Goal: Information Seeking & Learning: Learn about a topic

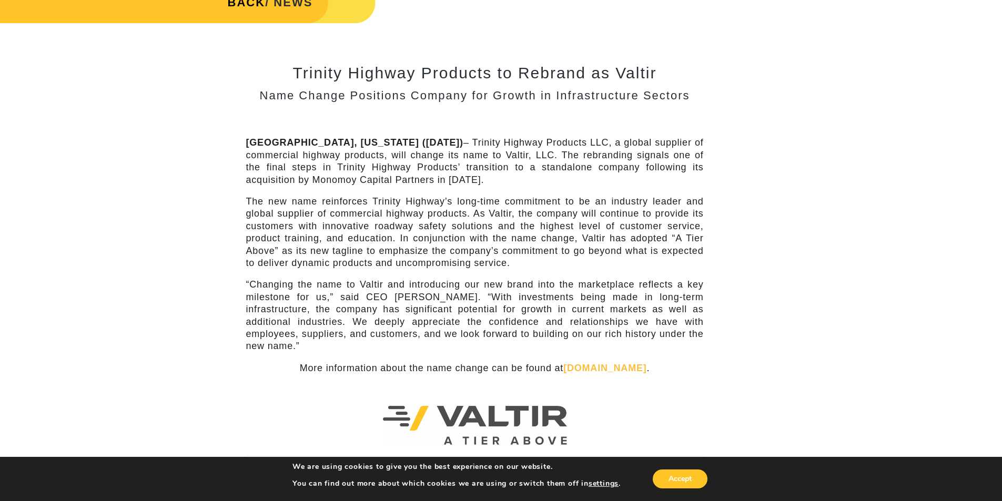
scroll to position [263, 0]
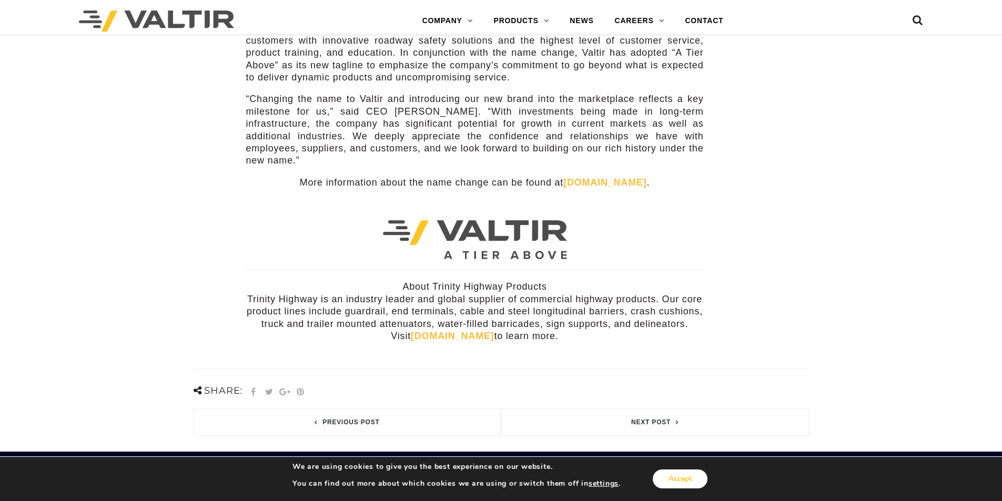
click at [684, 480] on button "Accept" at bounding box center [680, 479] width 55 height 19
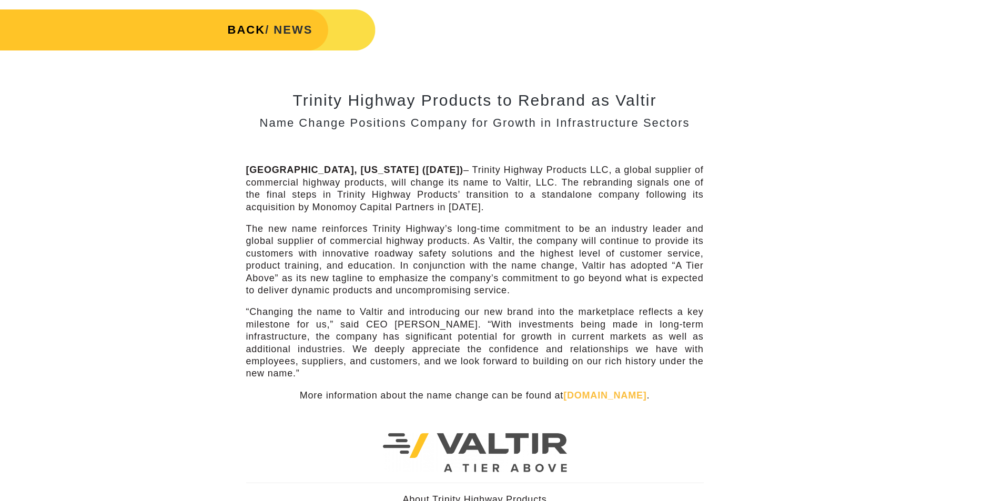
scroll to position [0, 0]
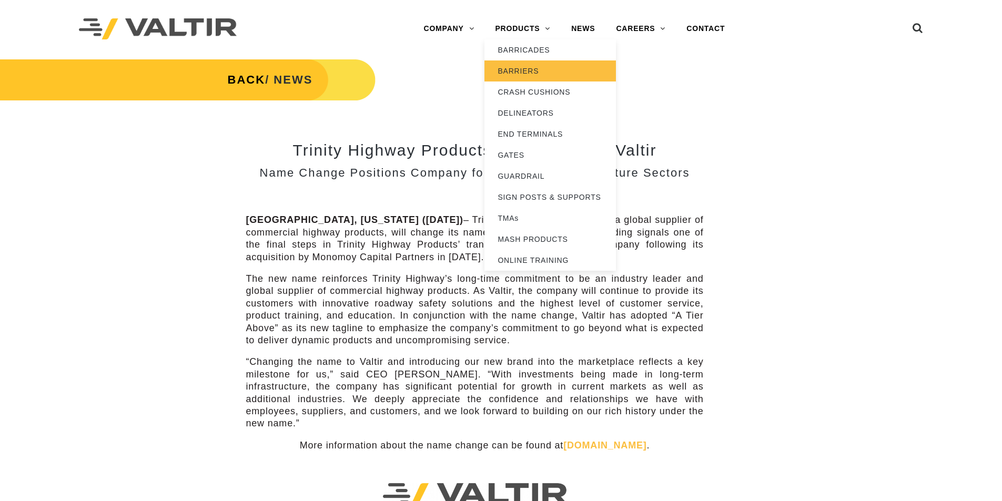
click at [535, 75] on link "BARRIERS" at bounding box center [551, 71] width 132 height 21
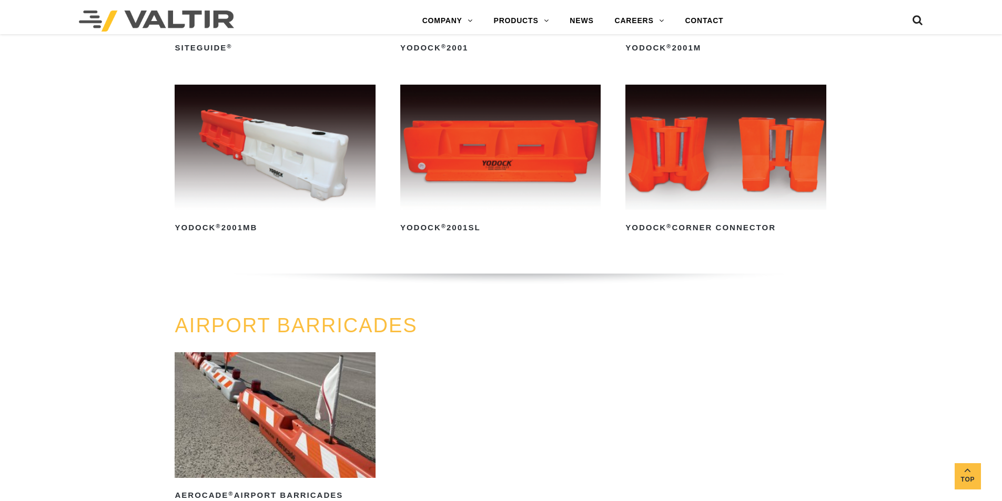
scroll to position [611, 0]
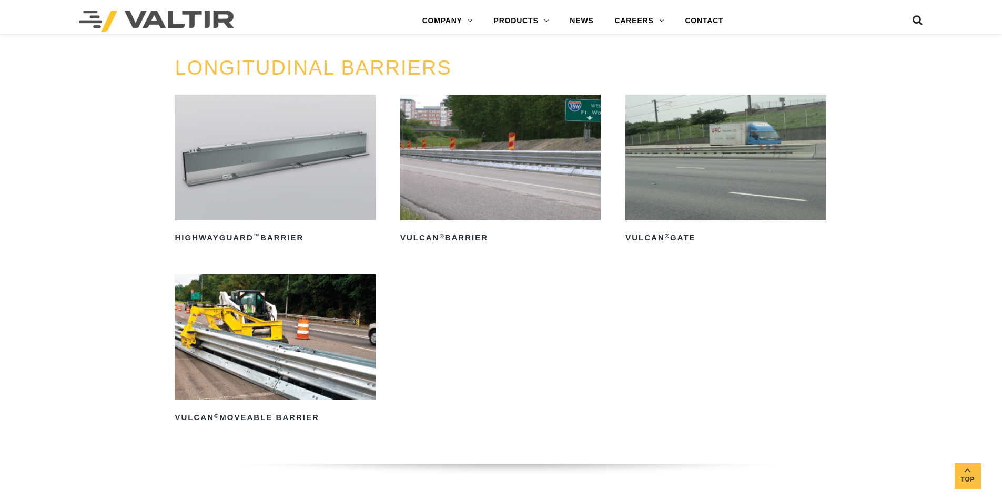
scroll to position [1000, 0]
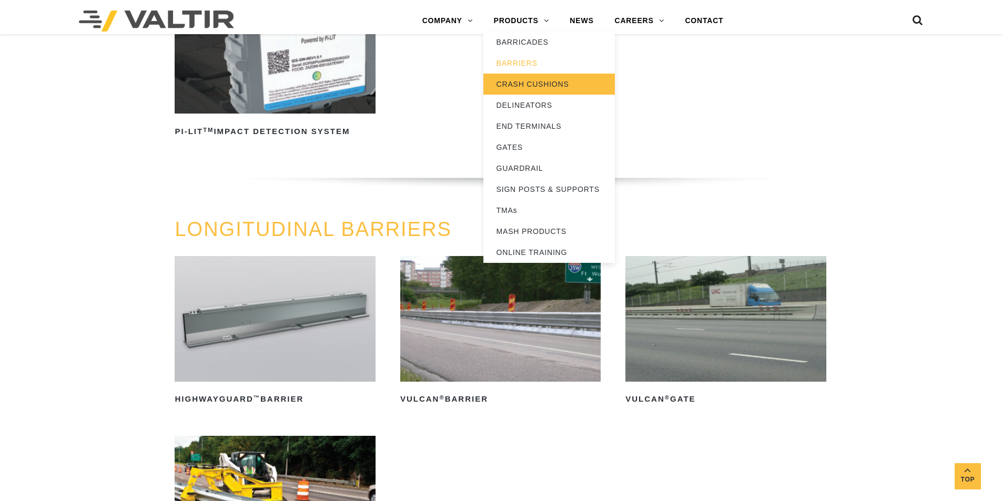
click at [535, 81] on link "CRASH CUSHIONS" at bounding box center [550, 84] width 132 height 21
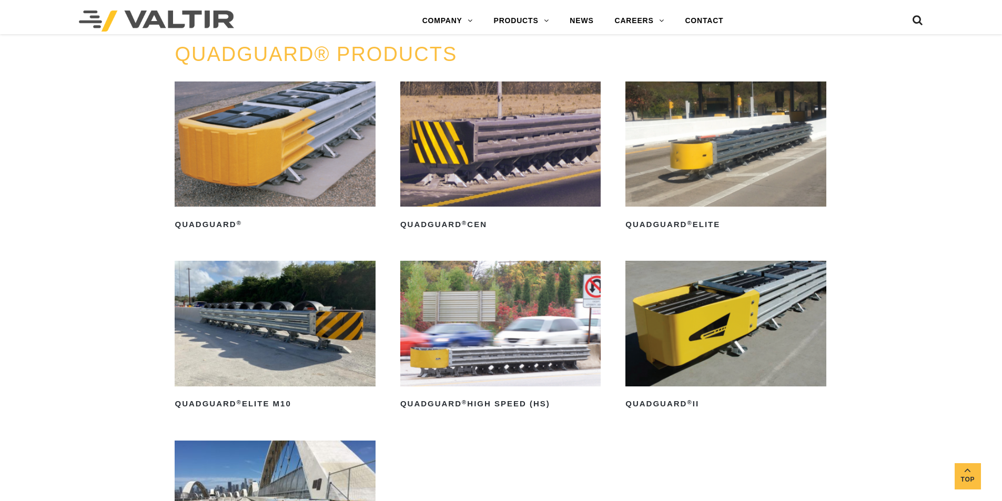
scroll to position [737, 0]
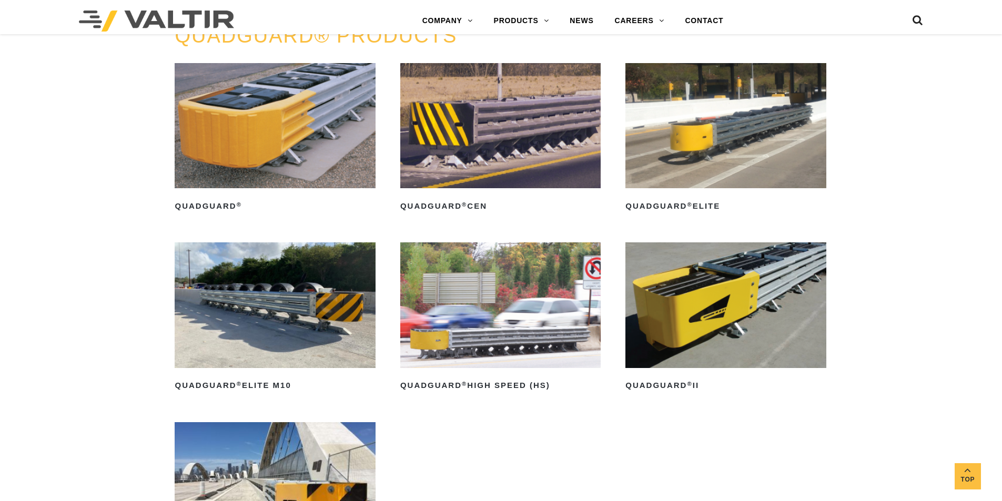
click at [753, 268] on img at bounding box center [726, 305] width 200 height 125
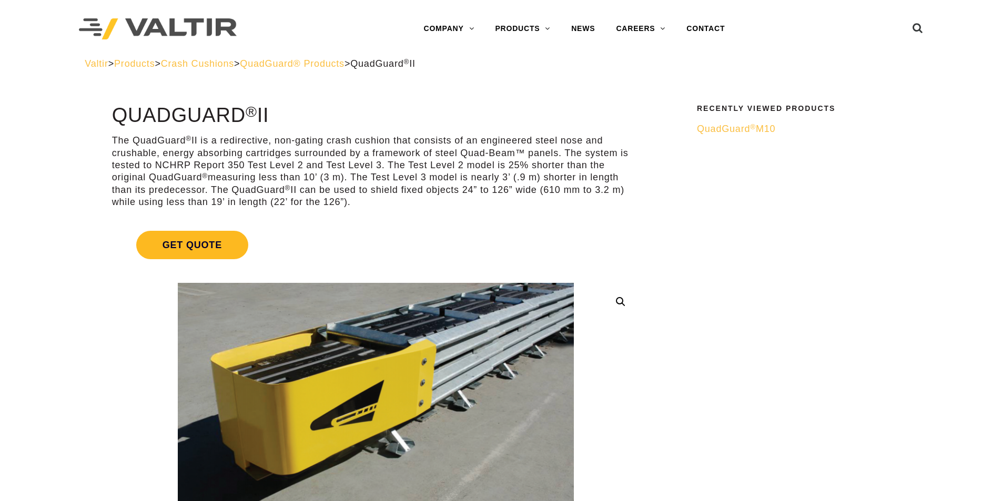
click at [205, 246] on span "Get Quote" at bounding box center [192, 245] width 112 height 28
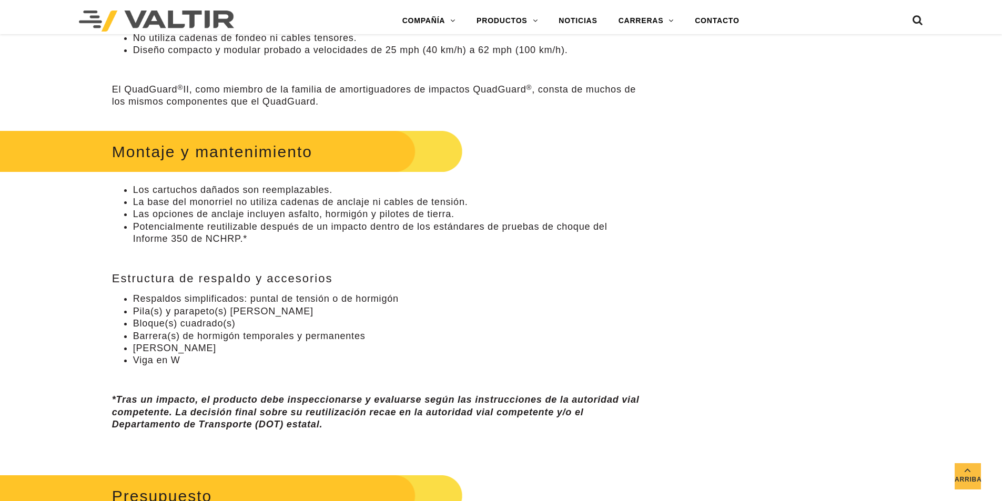
scroll to position [644, 0]
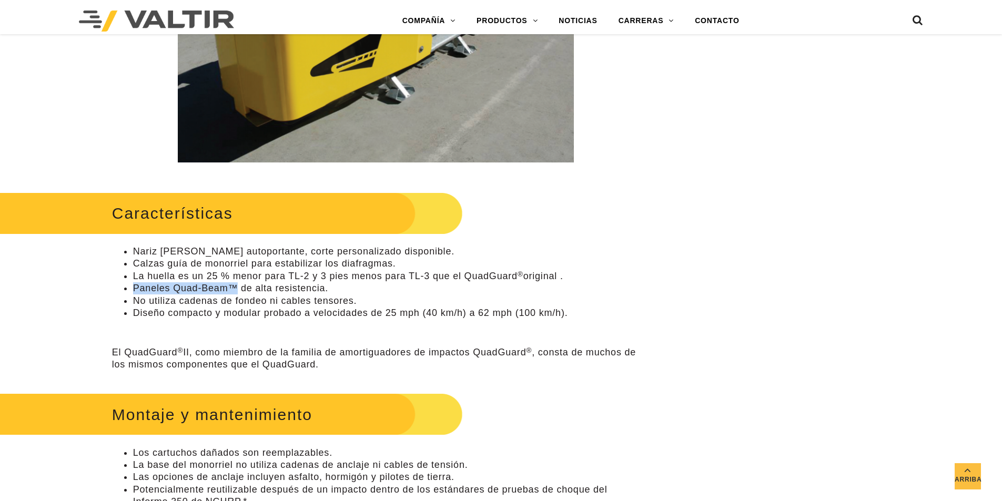
drag, startPoint x: 235, startPoint y: 286, endPoint x: 136, endPoint y: 293, distance: 99.1
click at [136, 293] on font "Paneles Quad-Beam™ de alta resistencia." at bounding box center [230, 288] width 195 height 11
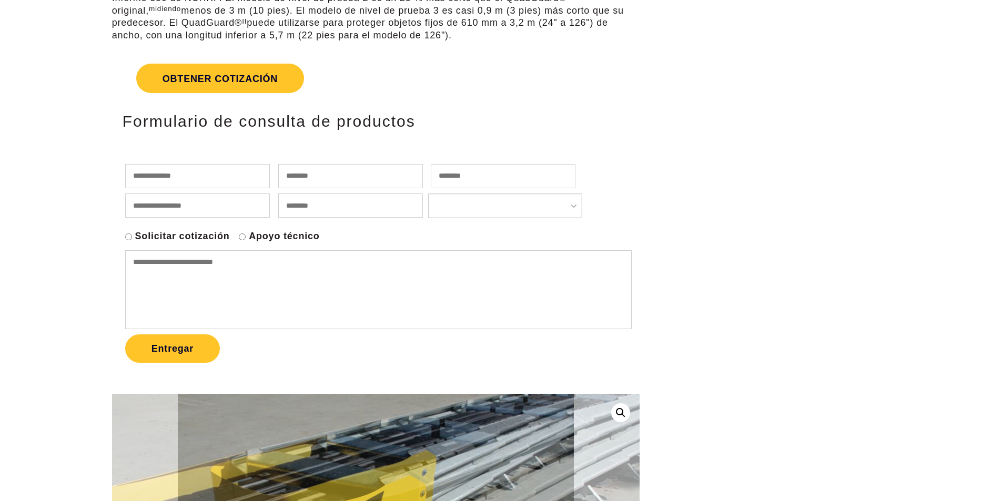
scroll to position [0, 0]
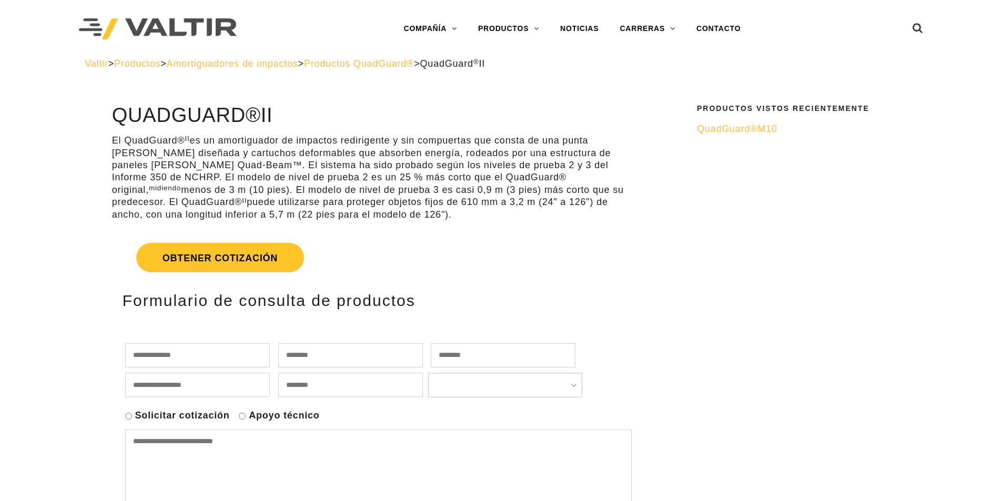
click at [383, 64] on font "Productos QuadGuard®" at bounding box center [359, 63] width 110 height 11
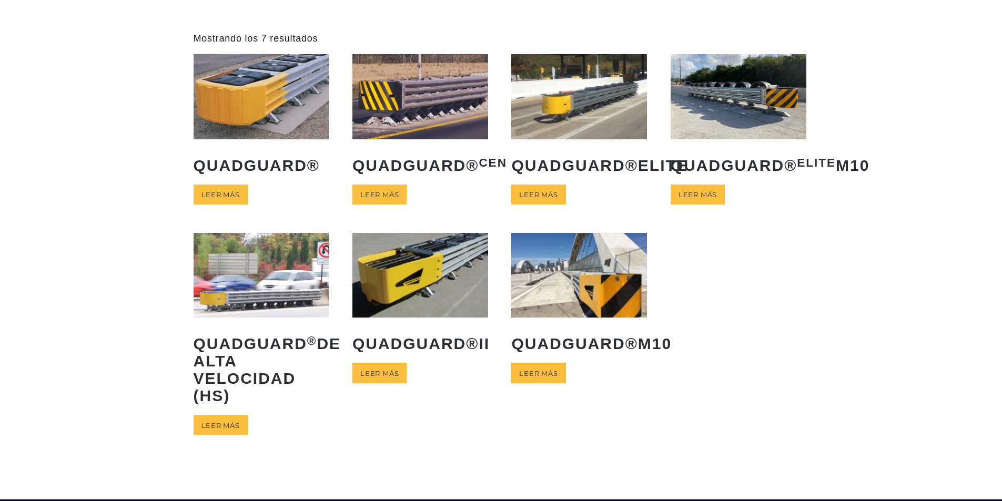
scroll to position [53, 0]
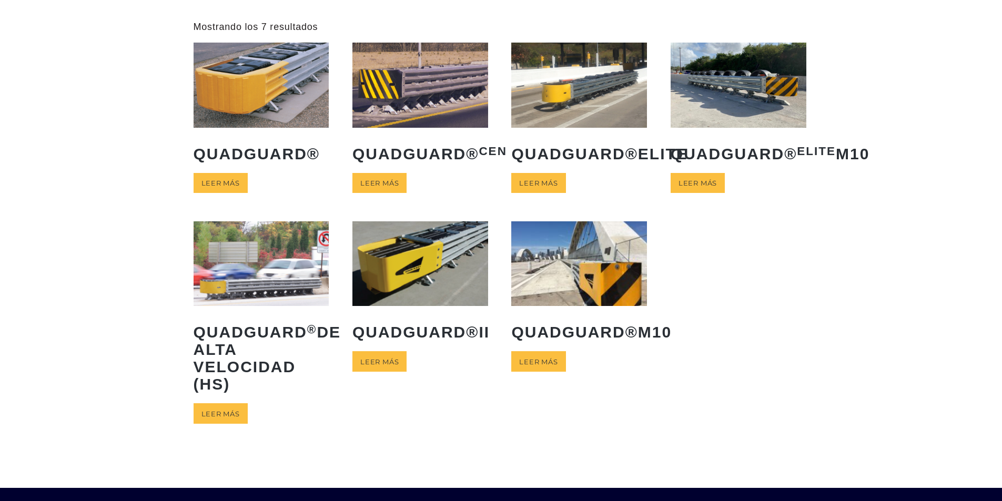
click at [410, 297] on img at bounding box center [420, 263] width 136 height 85
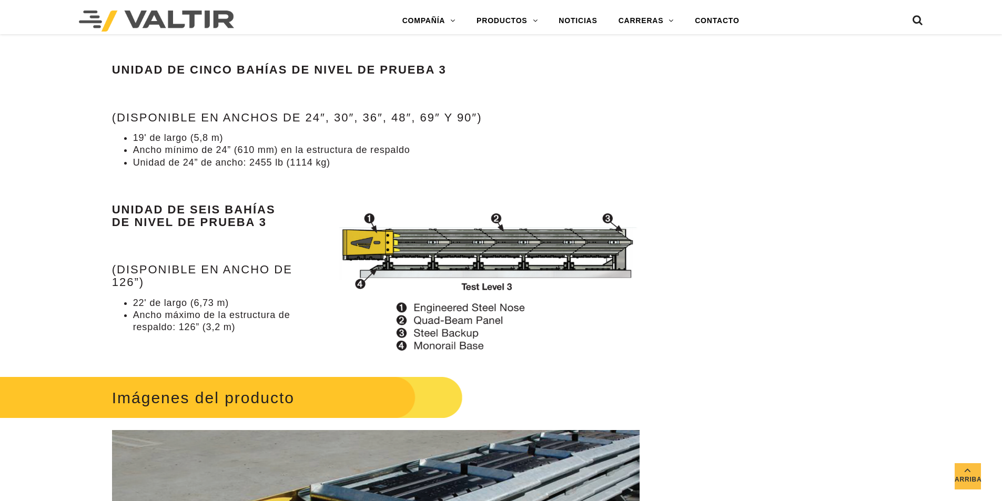
scroll to position [1368, 0]
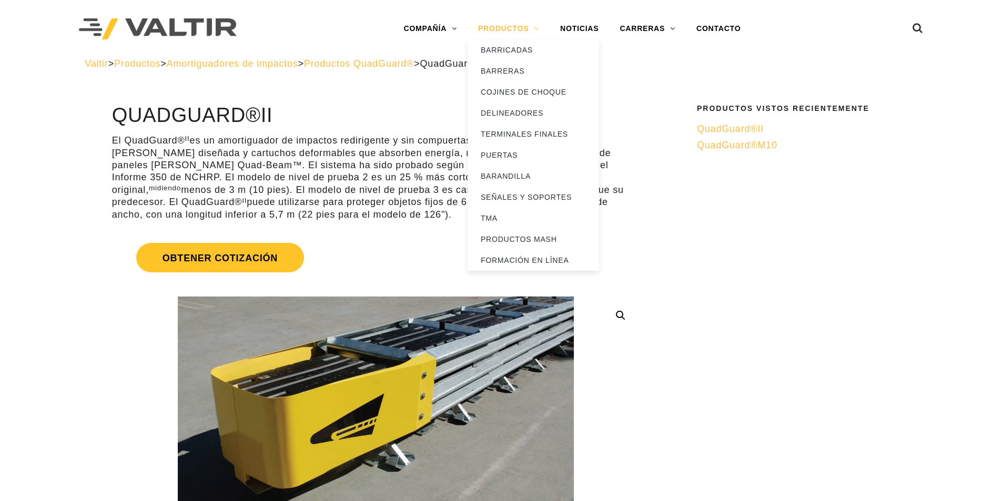
click at [540, 28] on link "PRODUCTOS" at bounding box center [509, 28] width 82 height 21
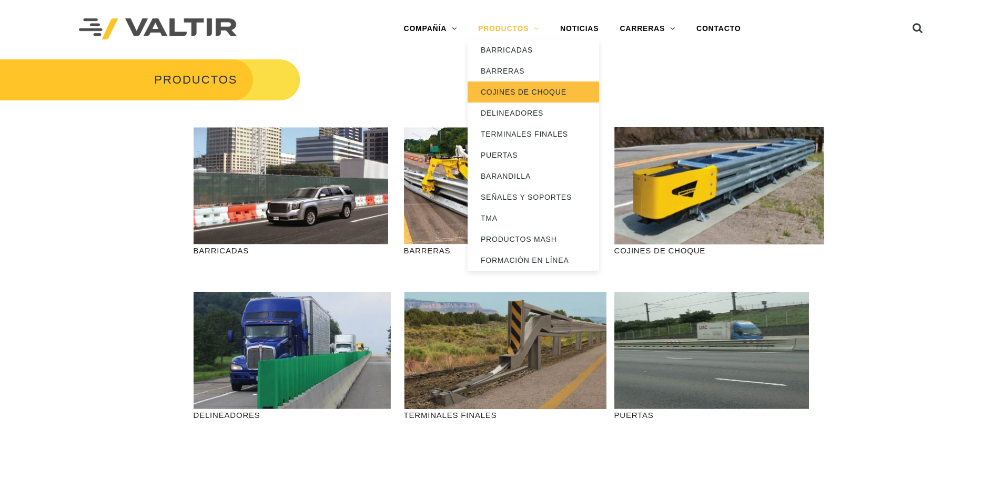
click at [533, 94] on font "COJINES DE CHOQUE" at bounding box center [524, 92] width 86 height 8
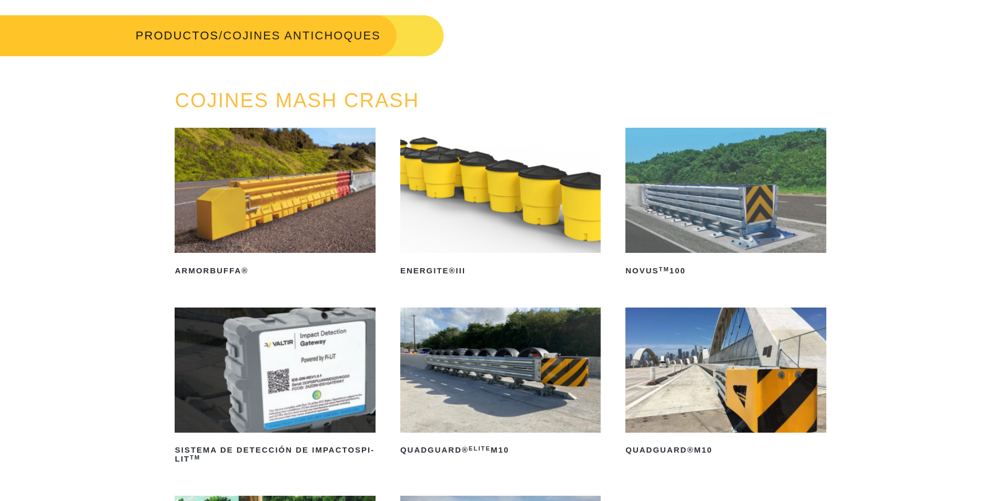
scroll to position [105, 0]
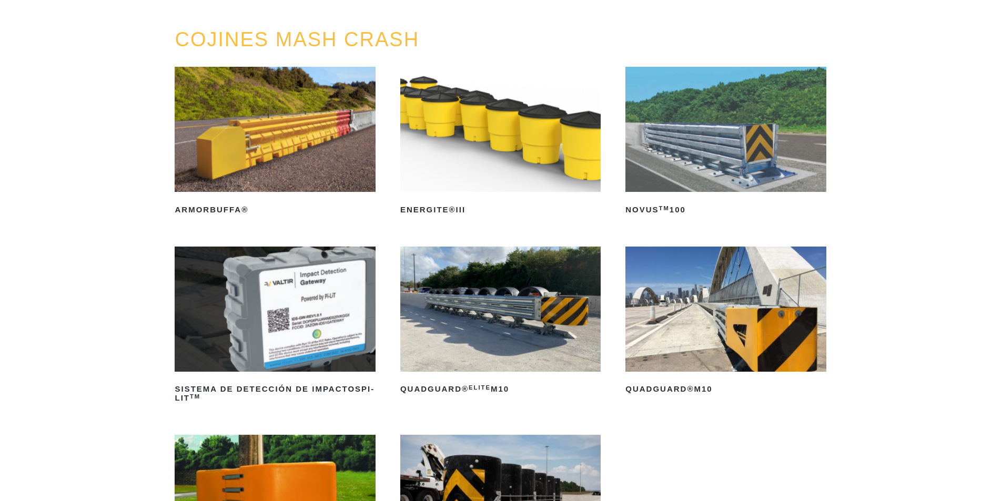
click at [320, 318] on img at bounding box center [275, 309] width 200 height 125
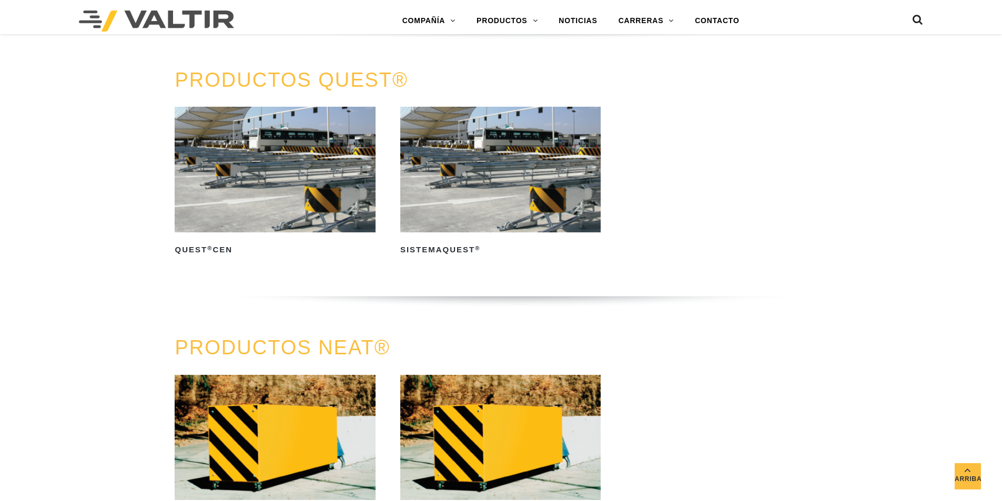
scroll to position [2104, 0]
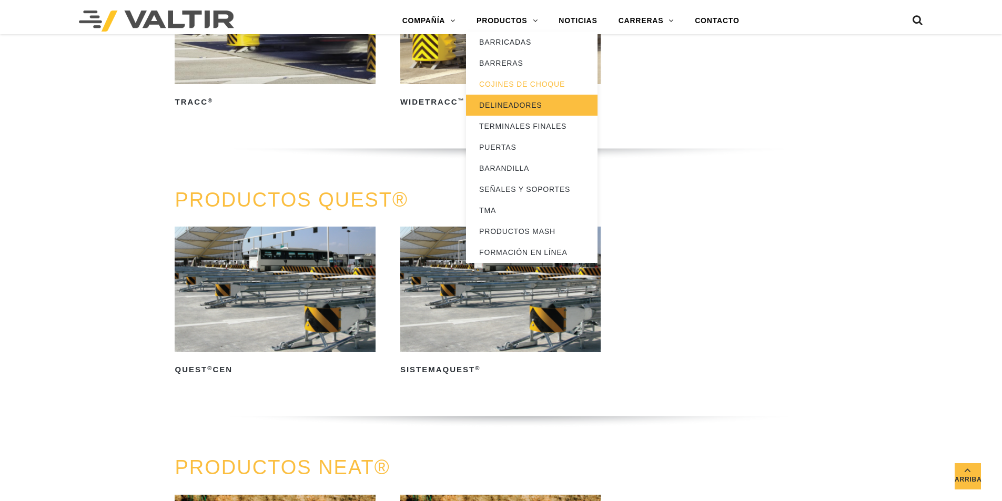
click at [528, 109] on font "DELINEADORES" at bounding box center [510, 105] width 63 height 8
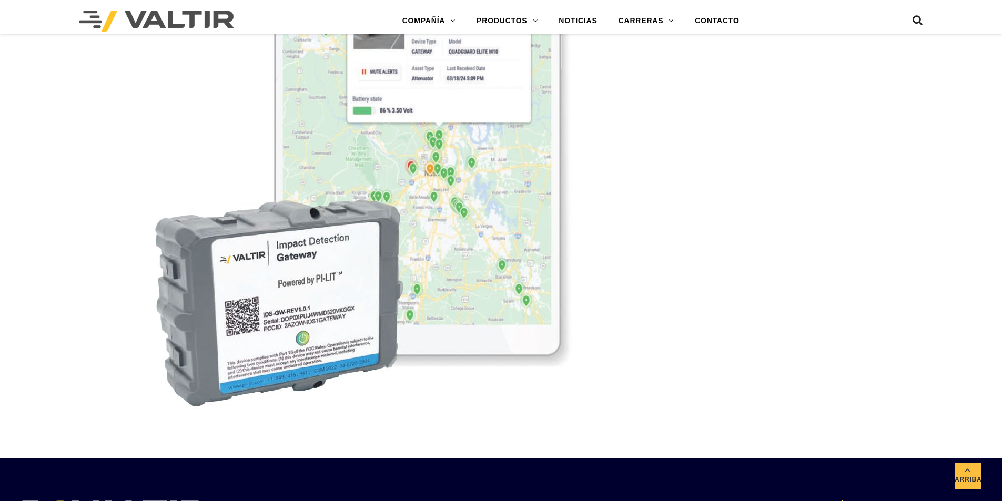
scroll to position [3146, 0]
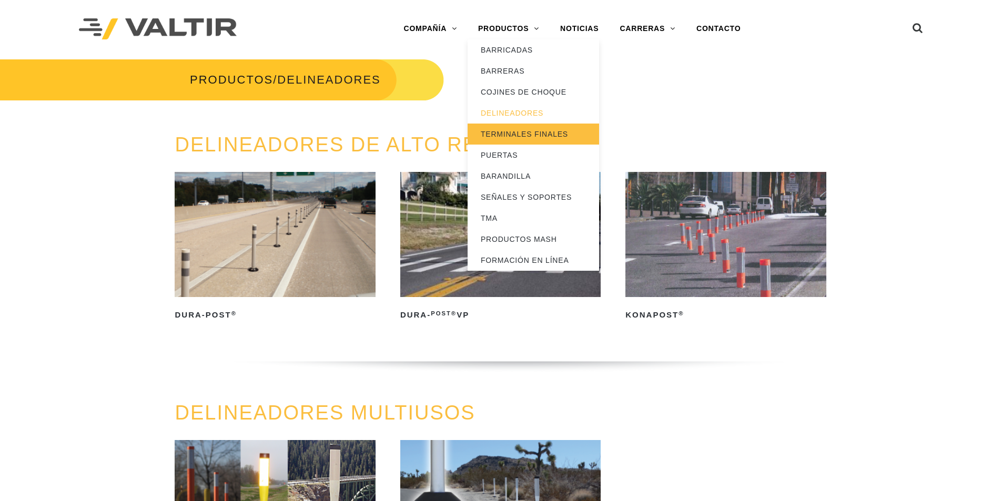
click at [548, 132] on font "TERMINALES FINALES" at bounding box center [524, 134] width 87 height 8
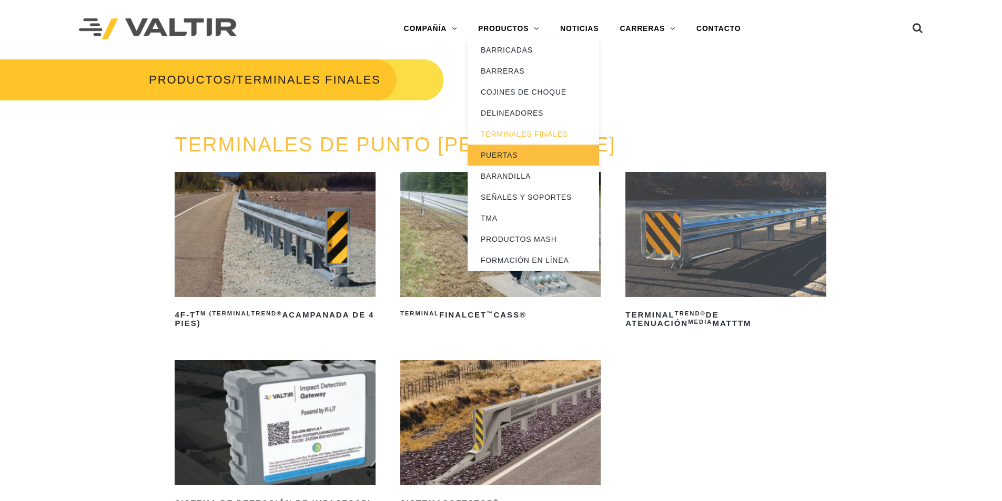
click at [513, 156] on font "PUERTAS" at bounding box center [499, 155] width 37 height 8
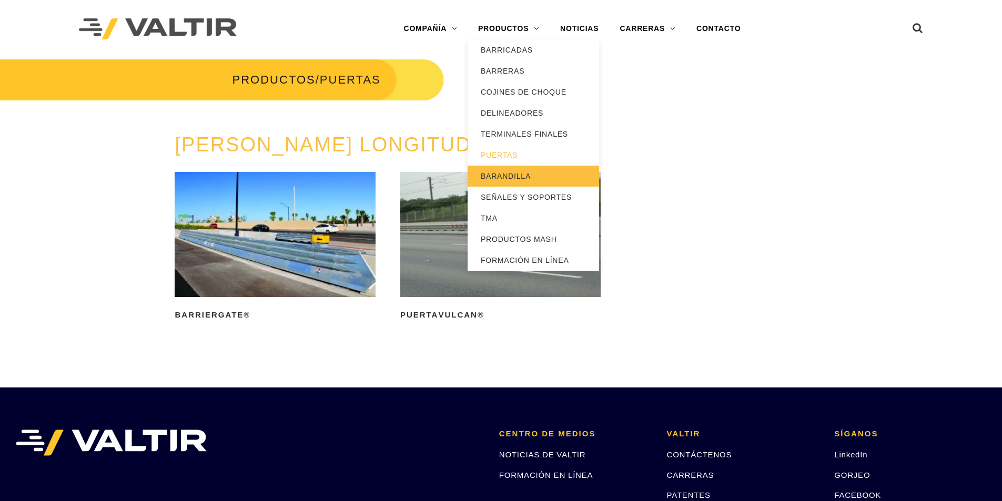
click at [521, 175] on font "BARANDILLA" at bounding box center [506, 176] width 50 height 8
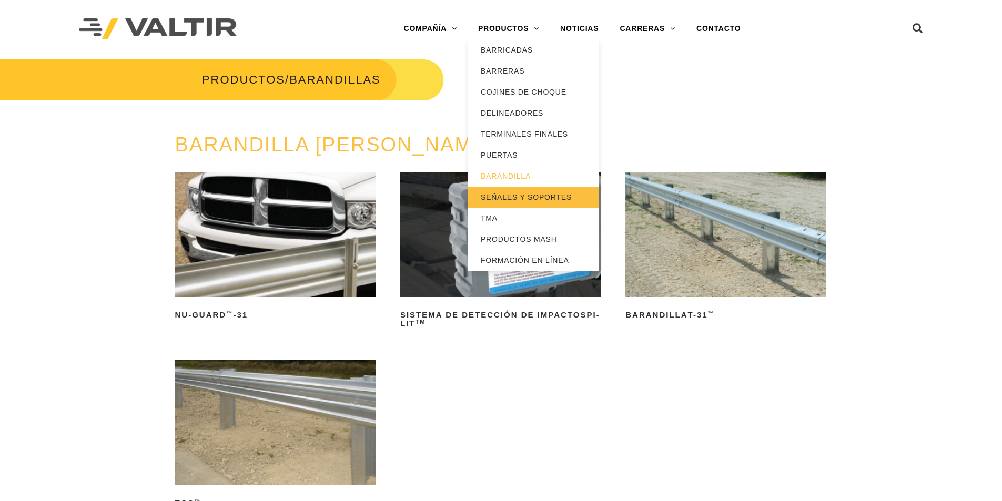
click at [512, 197] on font "SEÑALES Y SOPORTES" at bounding box center [526, 197] width 91 height 8
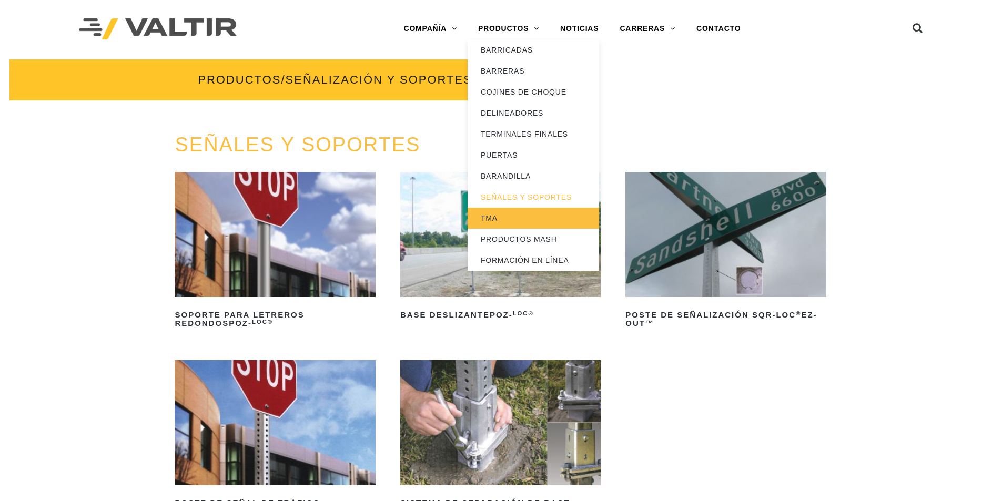
click at [493, 214] on font "TMA" at bounding box center [489, 218] width 17 height 8
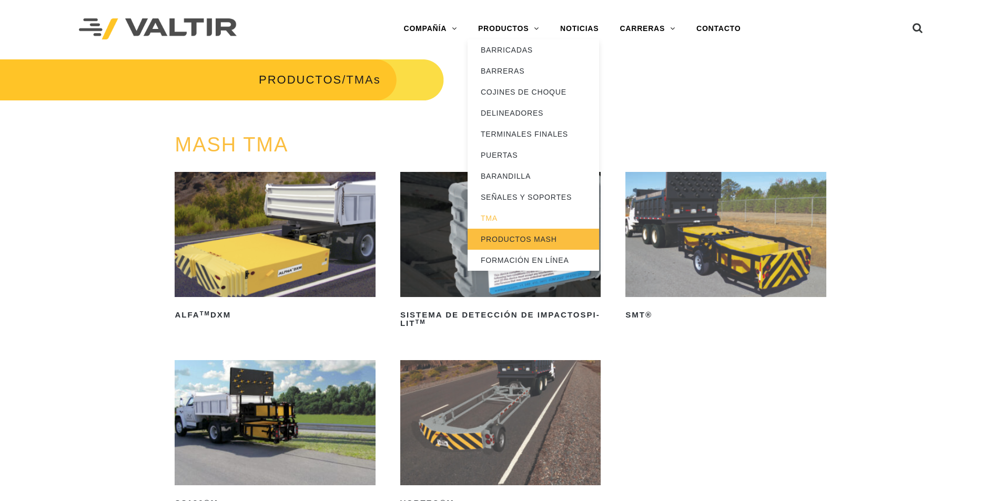
click at [500, 237] on font "PRODUCTOS MASH" at bounding box center [519, 239] width 76 height 8
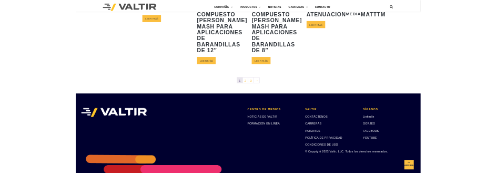
scroll to position [631, 0]
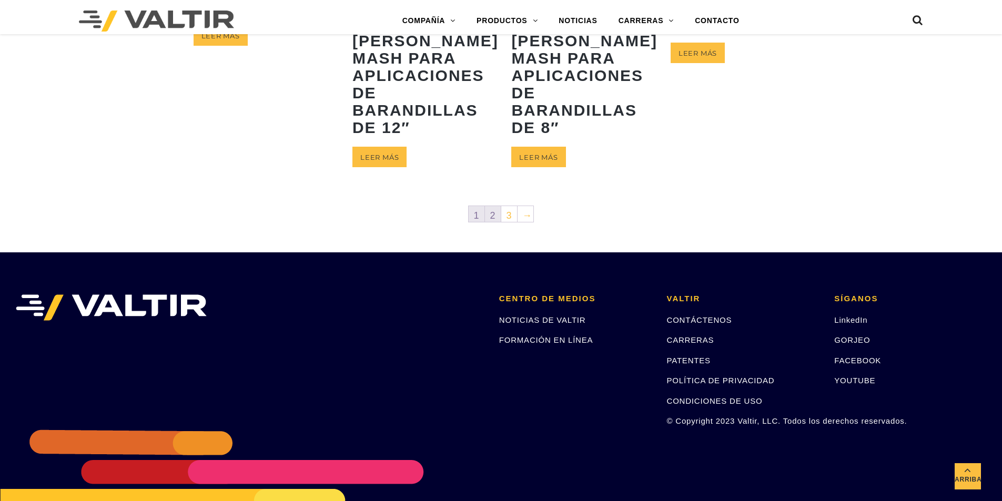
click at [489, 222] on link "2" at bounding box center [493, 214] width 16 height 16
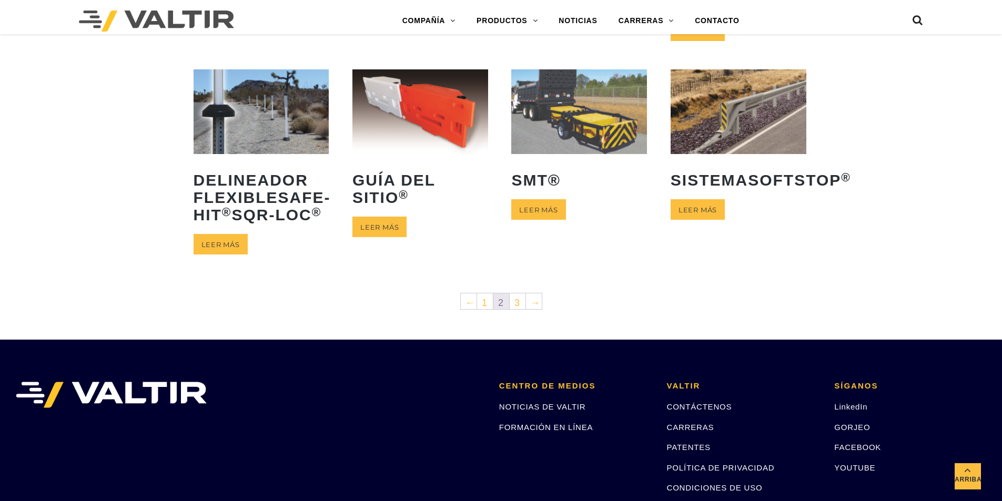
scroll to position [474, 0]
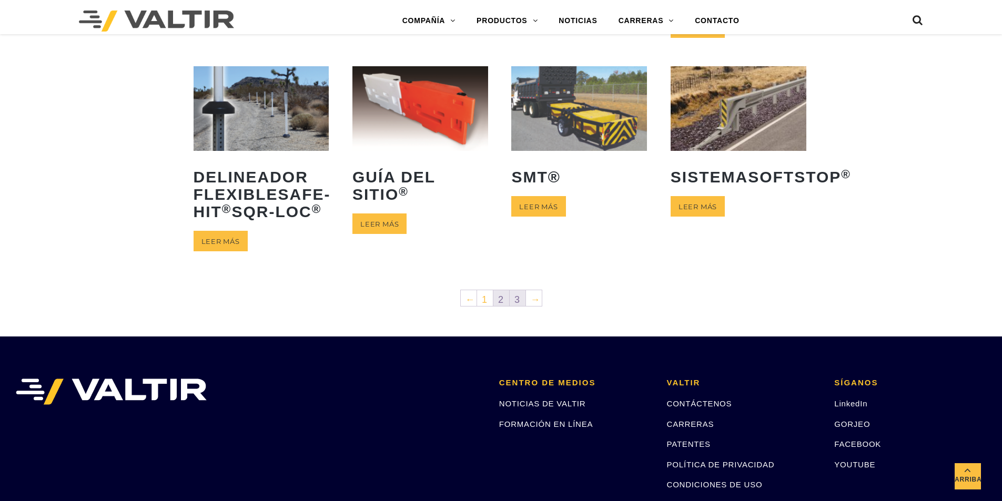
click at [518, 305] on font "3" at bounding box center [518, 300] width 6 height 11
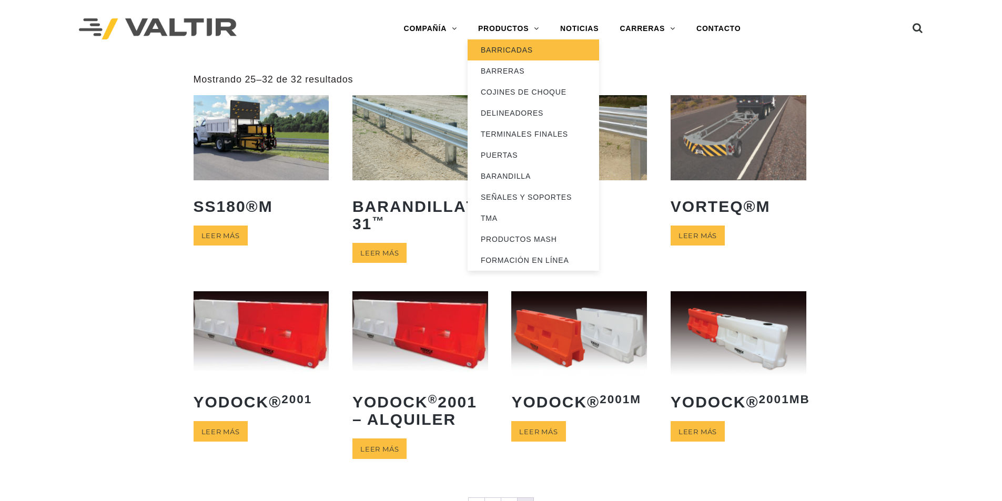
click at [511, 53] on font "BARRICADAS" at bounding box center [507, 50] width 52 height 8
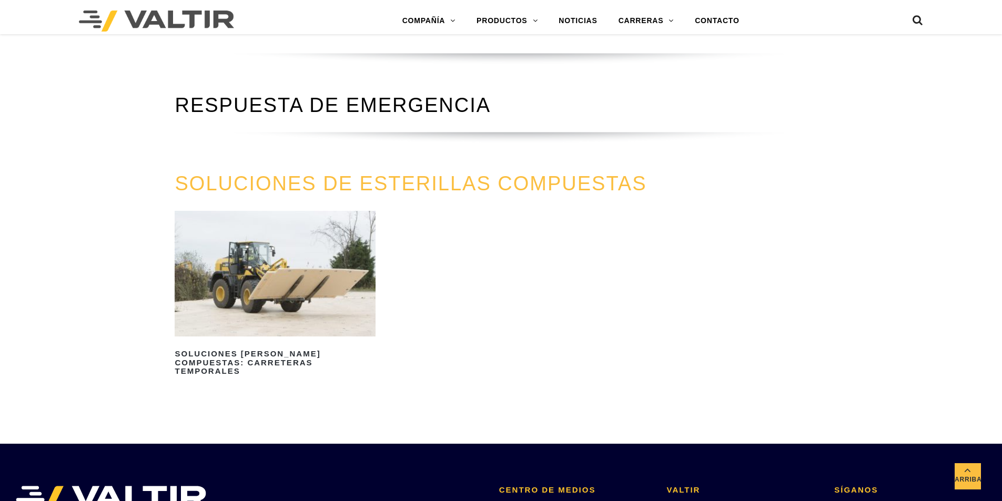
scroll to position [1157, 0]
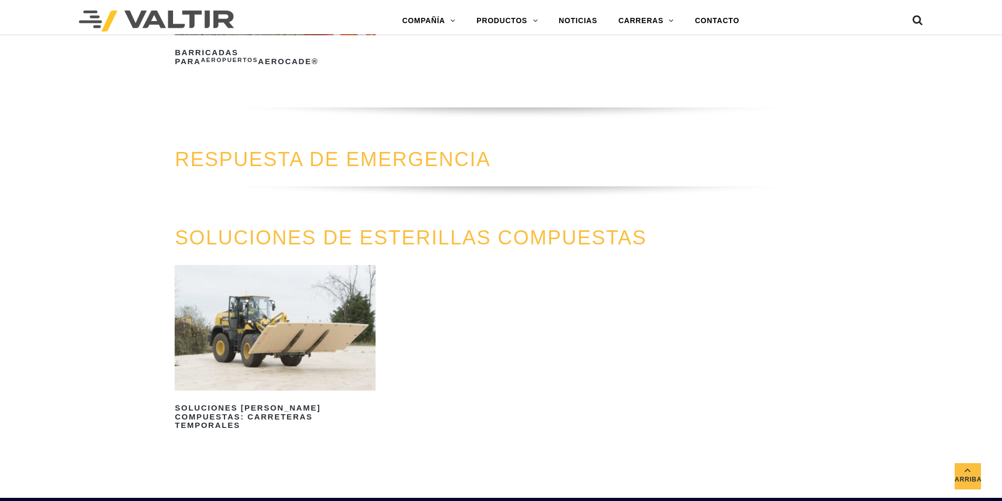
click at [394, 159] on font "RESPUESTA DE EMERGENCIA" at bounding box center [333, 159] width 316 height 22
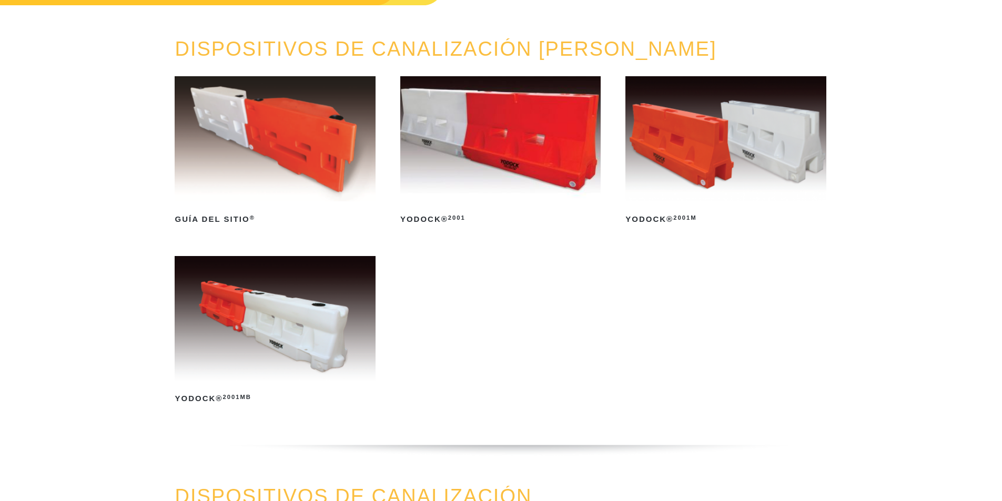
scroll to position [0, 0]
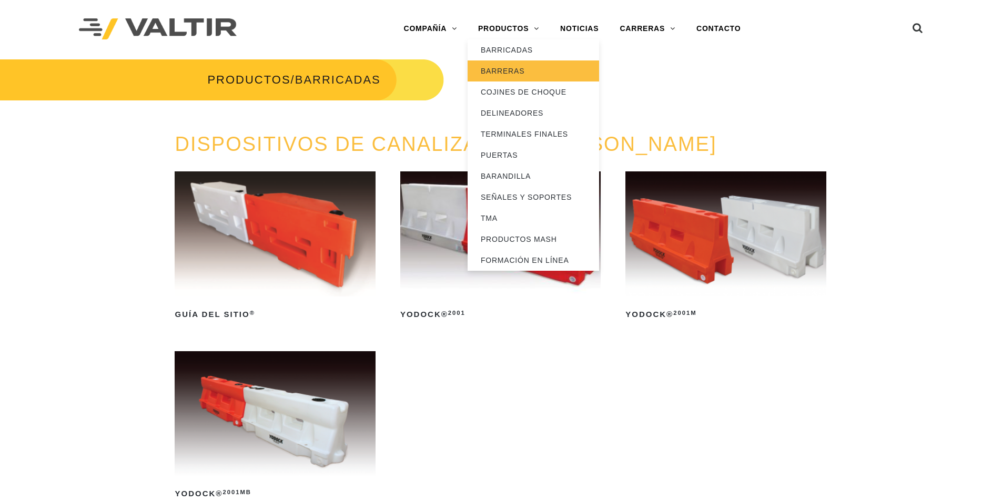
click at [508, 75] on font "BARRERAS" at bounding box center [503, 71] width 44 height 8
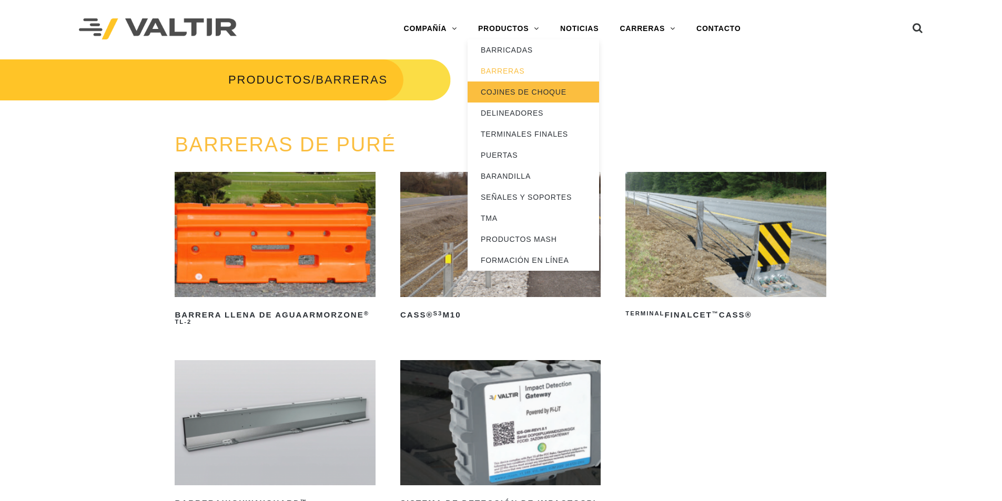
click at [513, 96] on link "COJINES DE CHOQUE" at bounding box center [534, 92] width 132 height 21
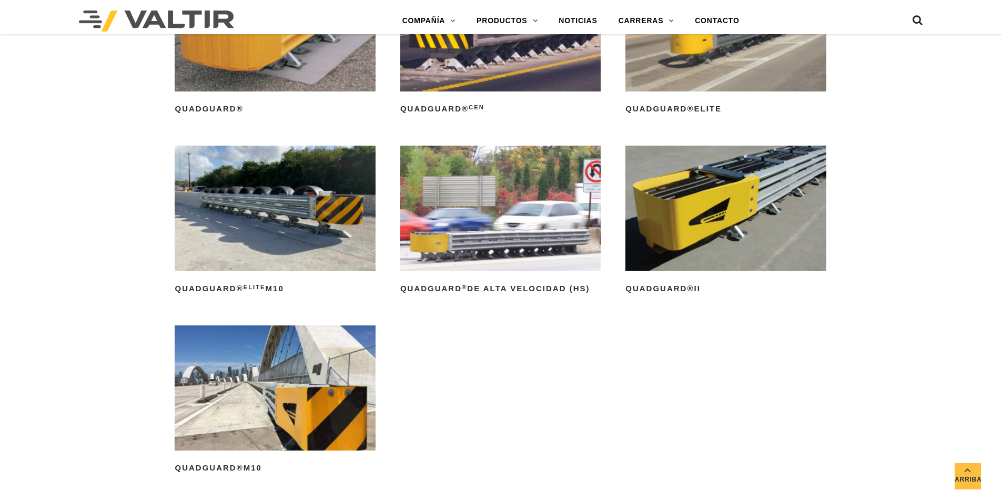
scroll to position [842, 0]
click at [701, 214] on img at bounding box center [726, 208] width 200 height 125
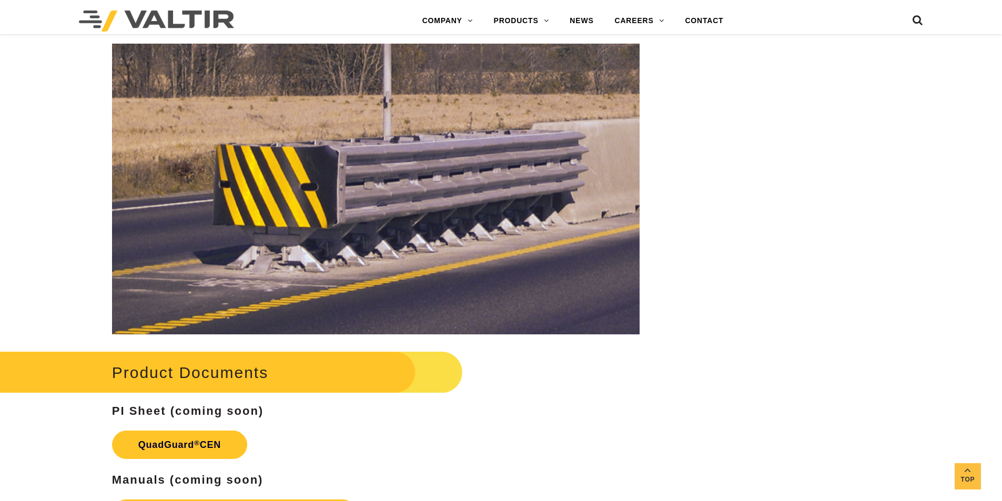
scroll to position [1631, 0]
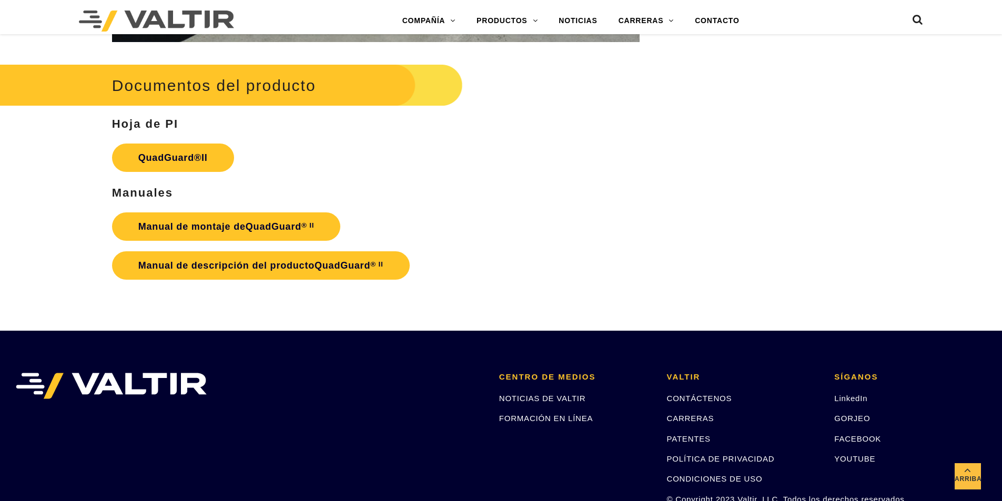
scroll to position [2052, 0]
